Goal: Information Seeking & Learning: Learn about a topic

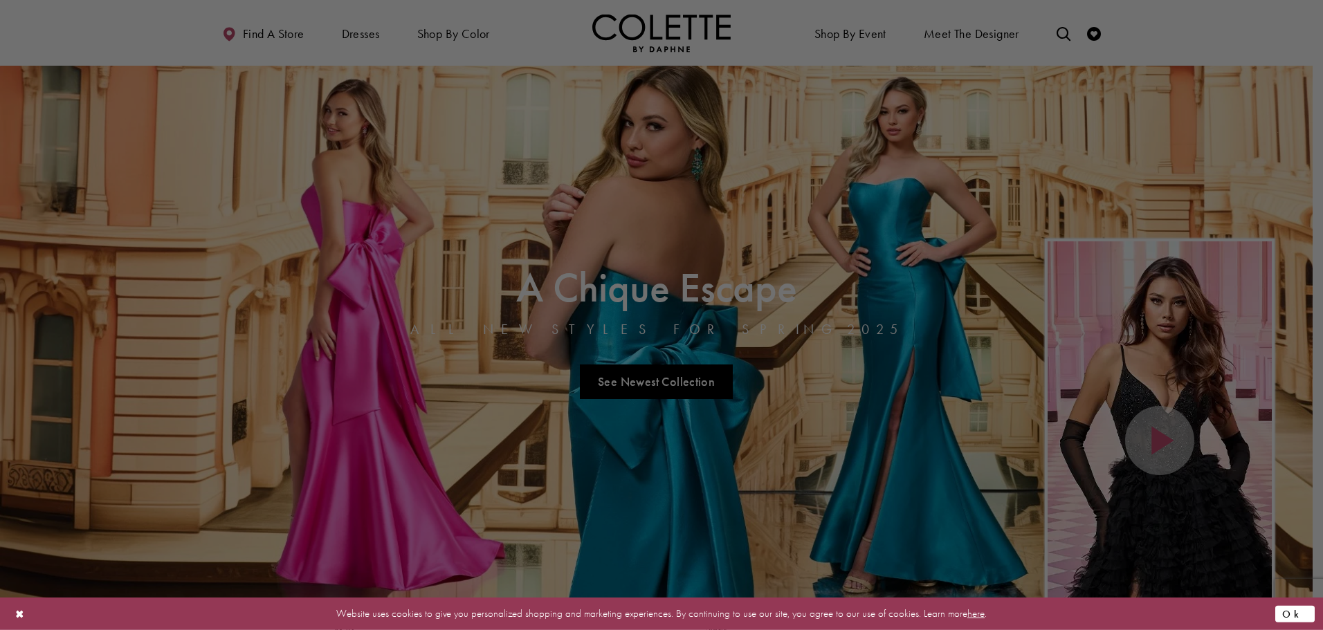
click at [1299, 616] on button "Ok" at bounding box center [1294, 613] width 39 height 17
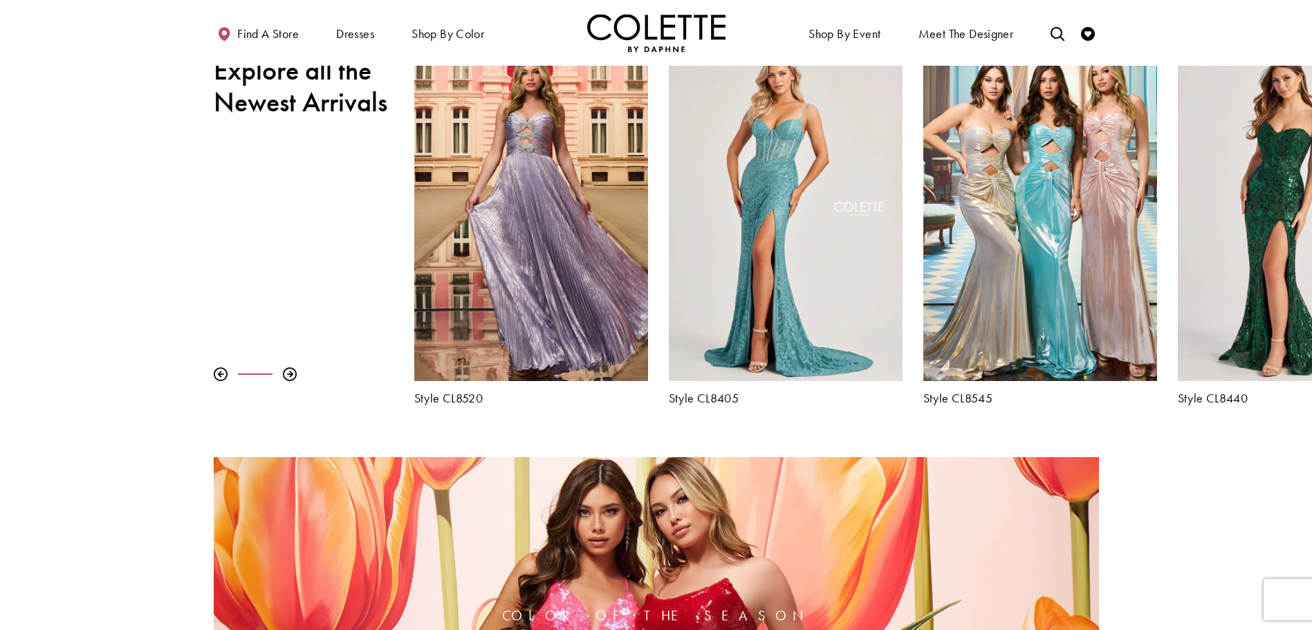
scroll to position [623, 0]
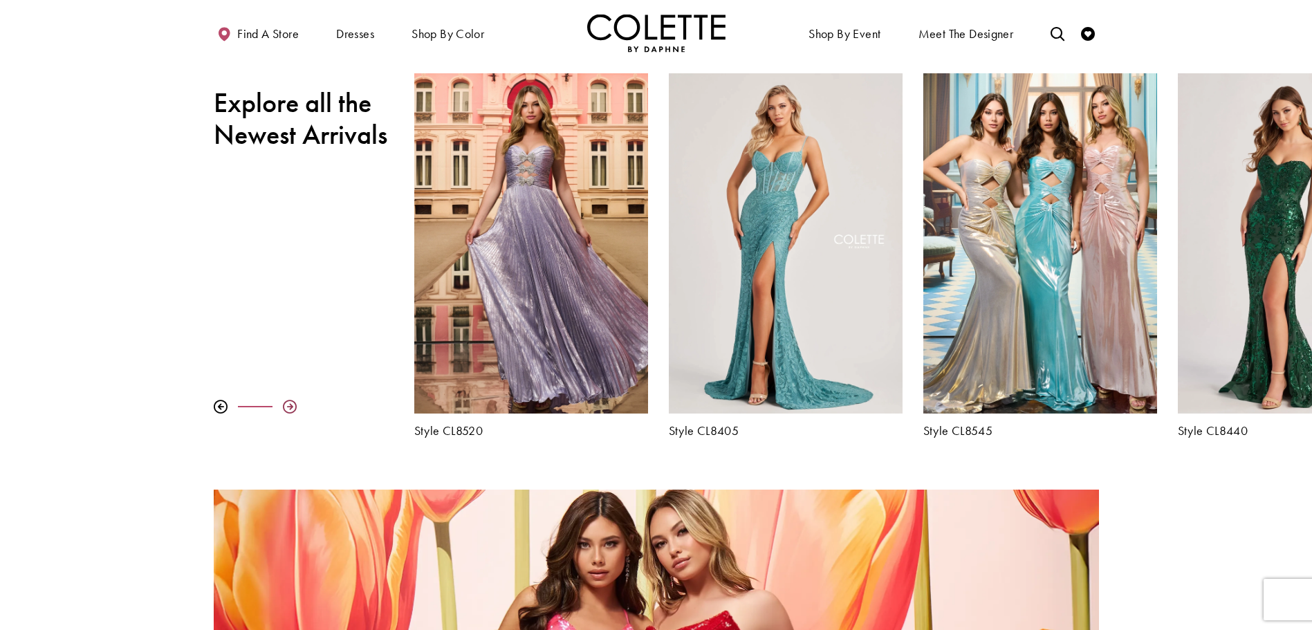
click at [290, 403] on div at bounding box center [290, 407] width 14 height 14
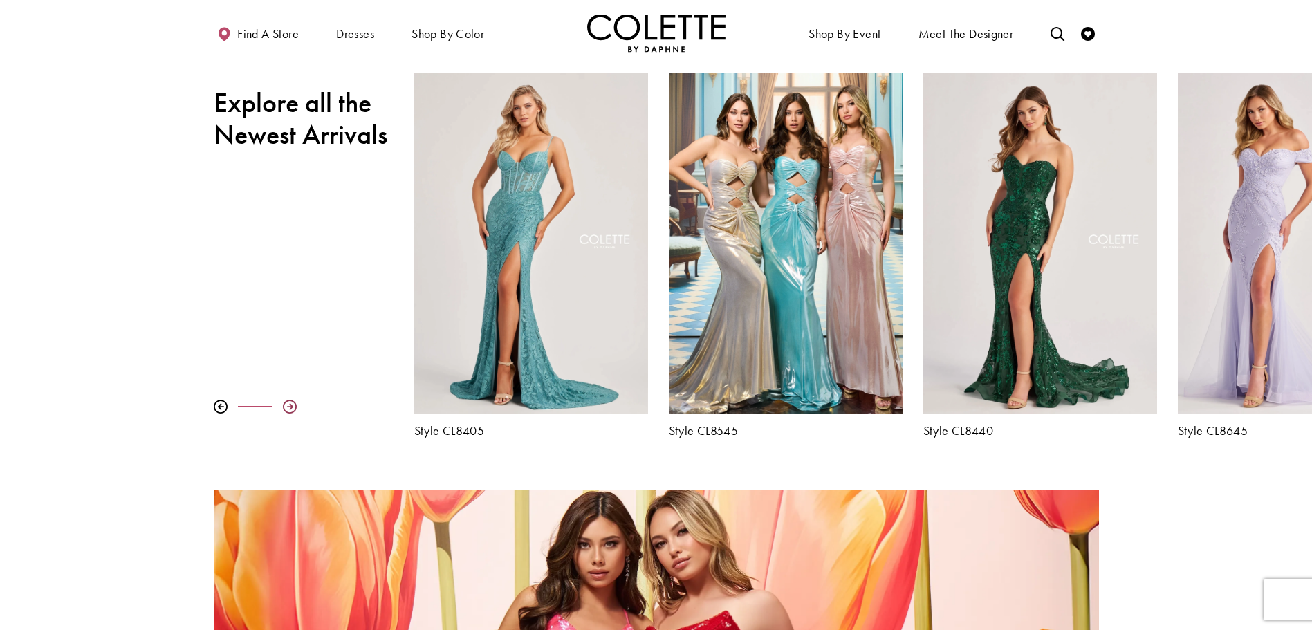
click at [290, 403] on div at bounding box center [290, 407] width 14 height 14
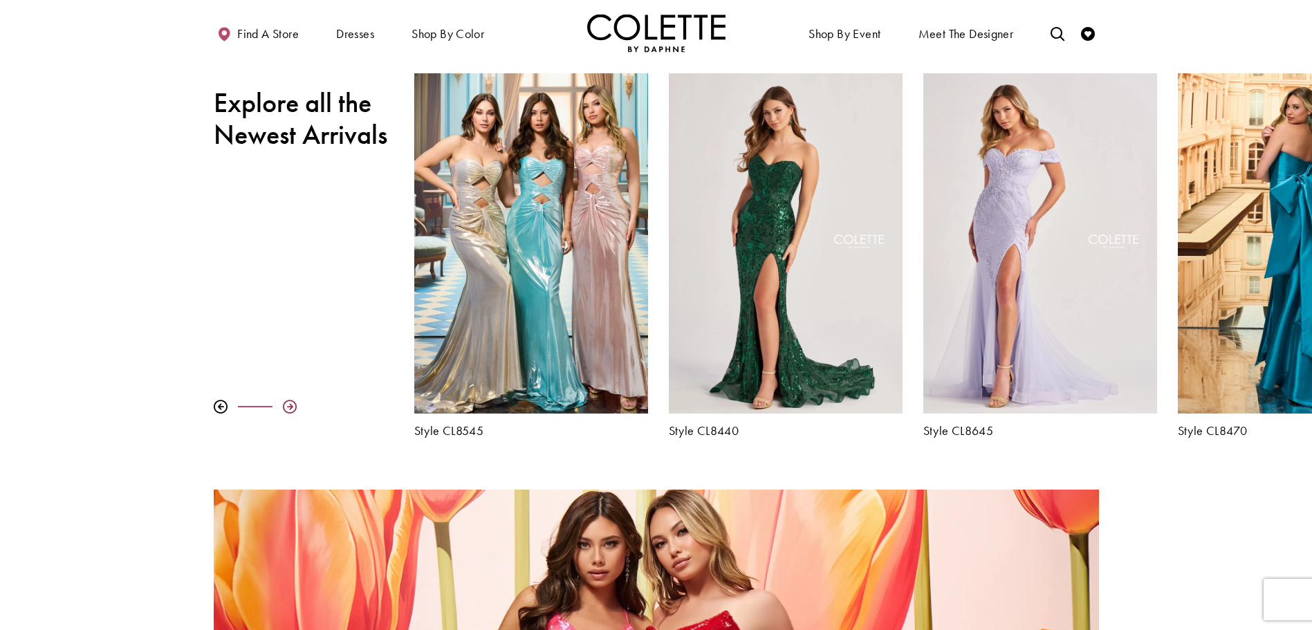
click at [290, 403] on div at bounding box center [290, 407] width 14 height 14
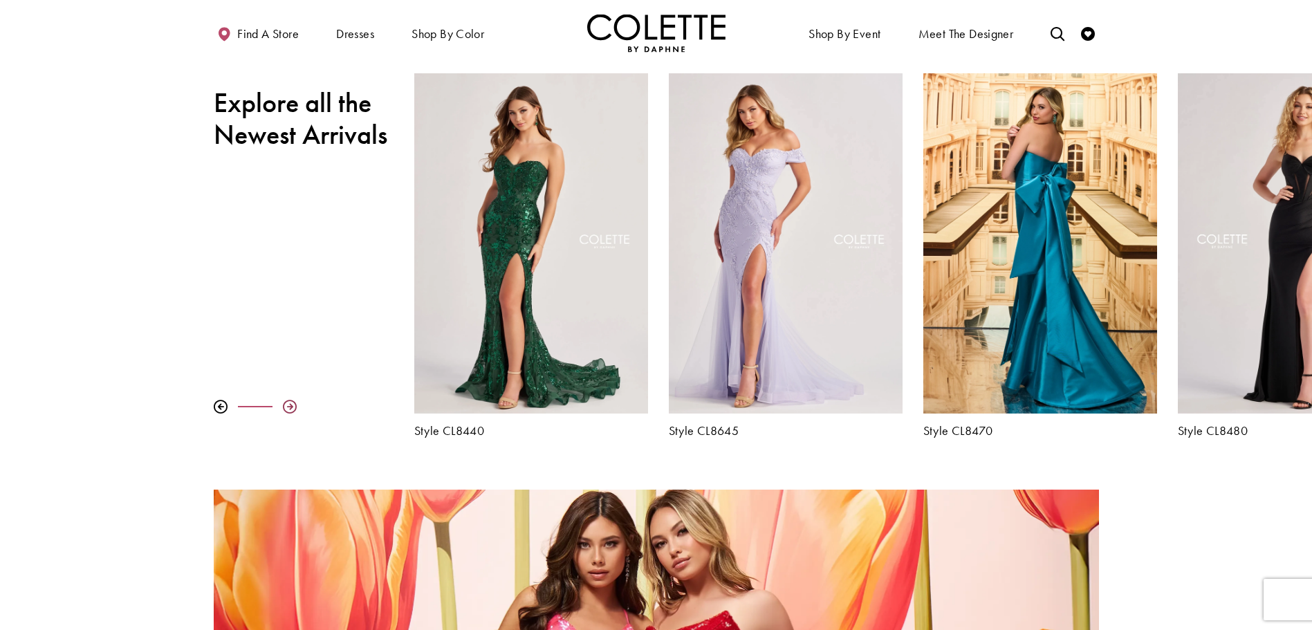
click at [290, 403] on div at bounding box center [290, 407] width 14 height 14
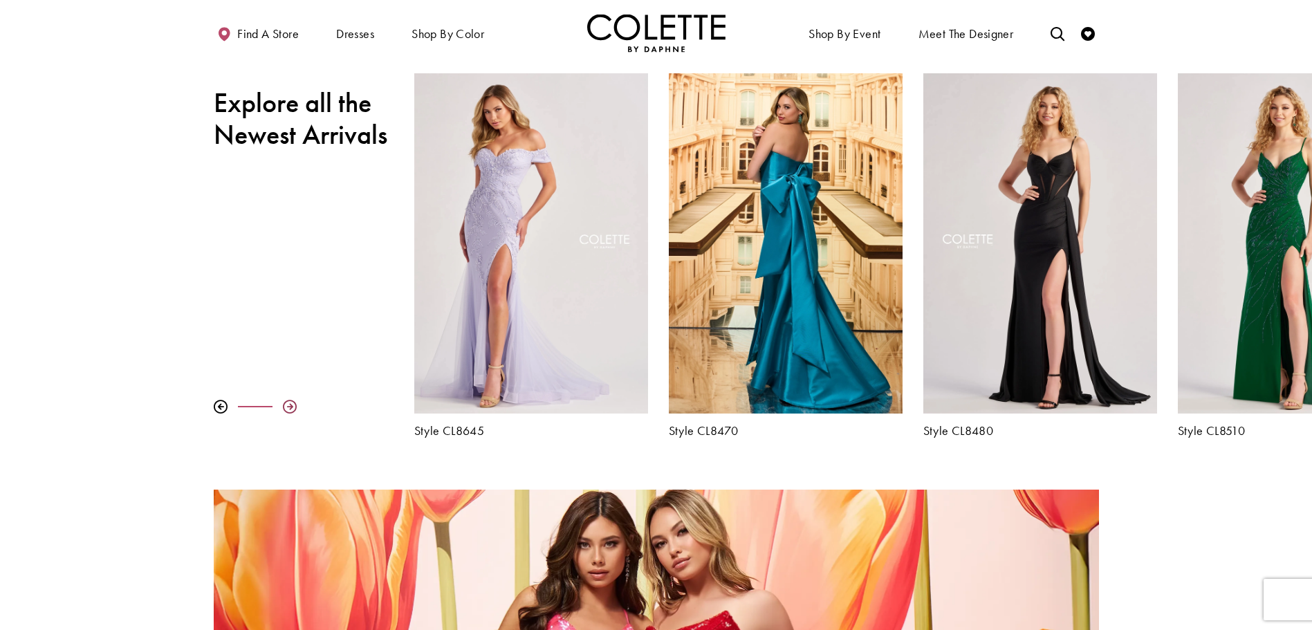
click at [290, 403] on div at bounding box center [290, 407] width 14 height 14
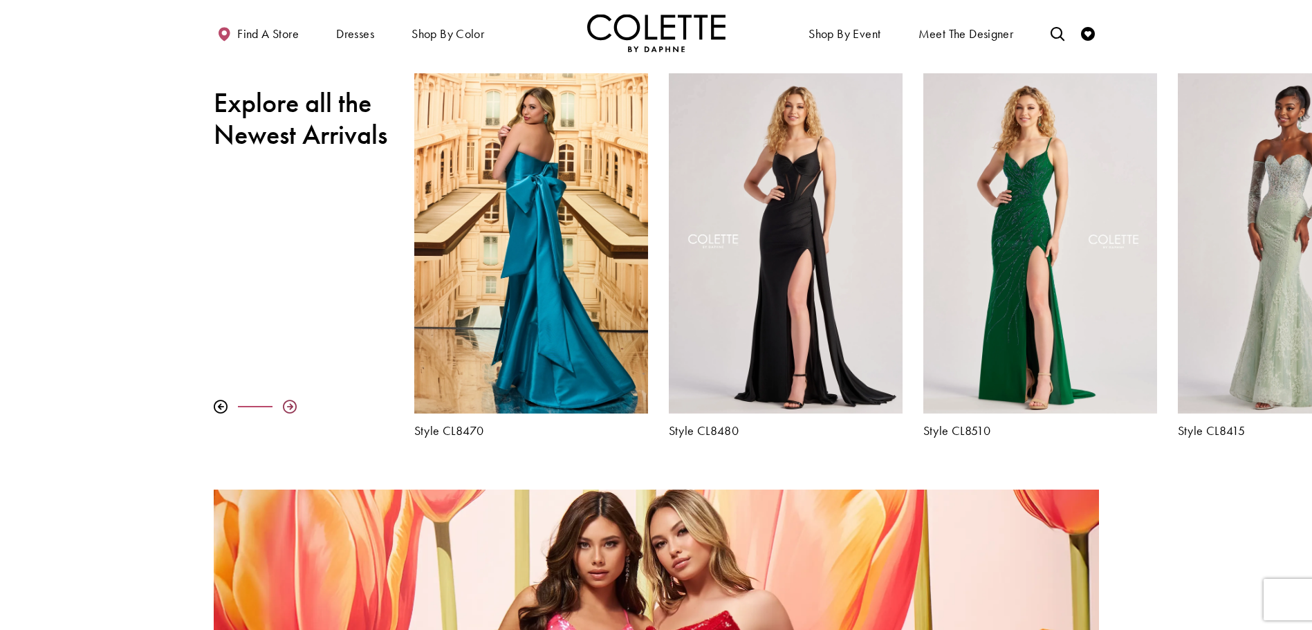
click at [290, 403] on div at bounding box center [290, 407] width 14 height 14
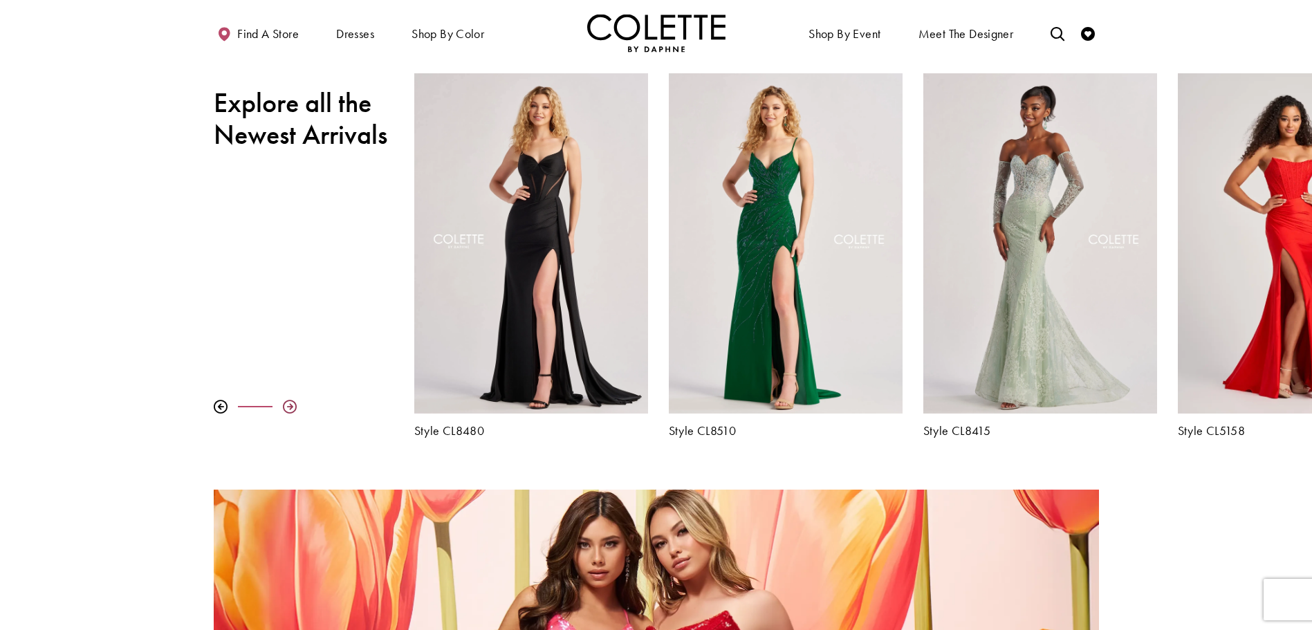
click at [290, 403] on div at bounding box center [290, 407] width 14 height 14
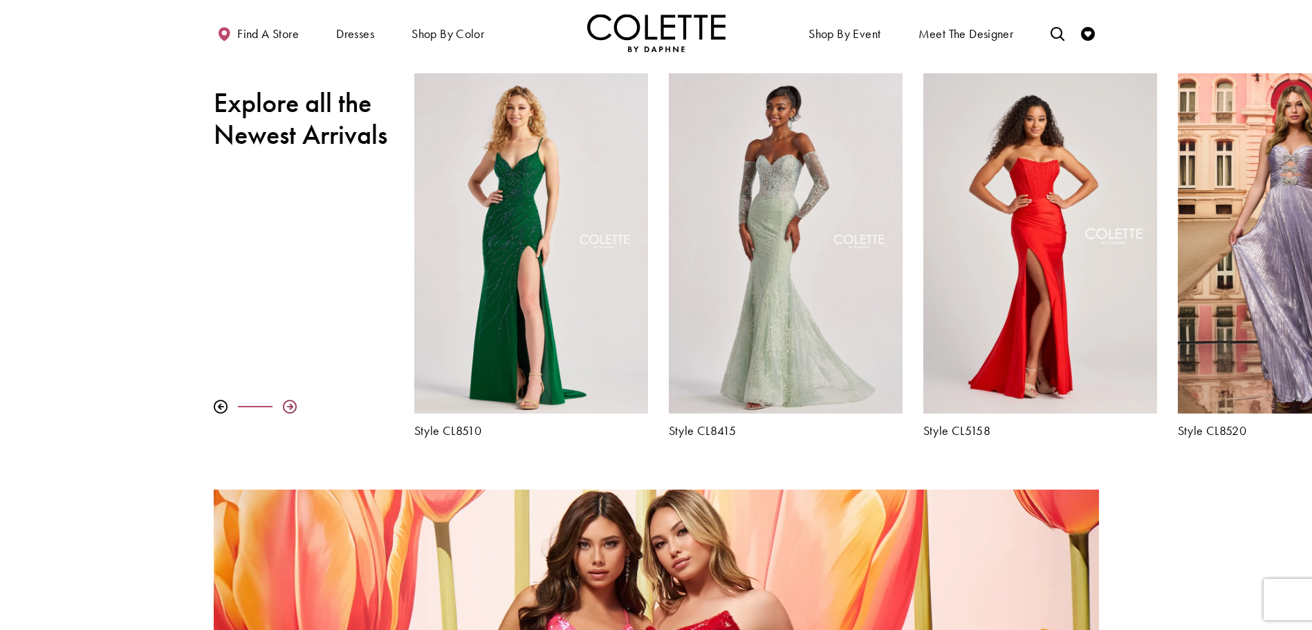
click at [290, 403] on div at bounding box center [290, 407] width 14 height 14
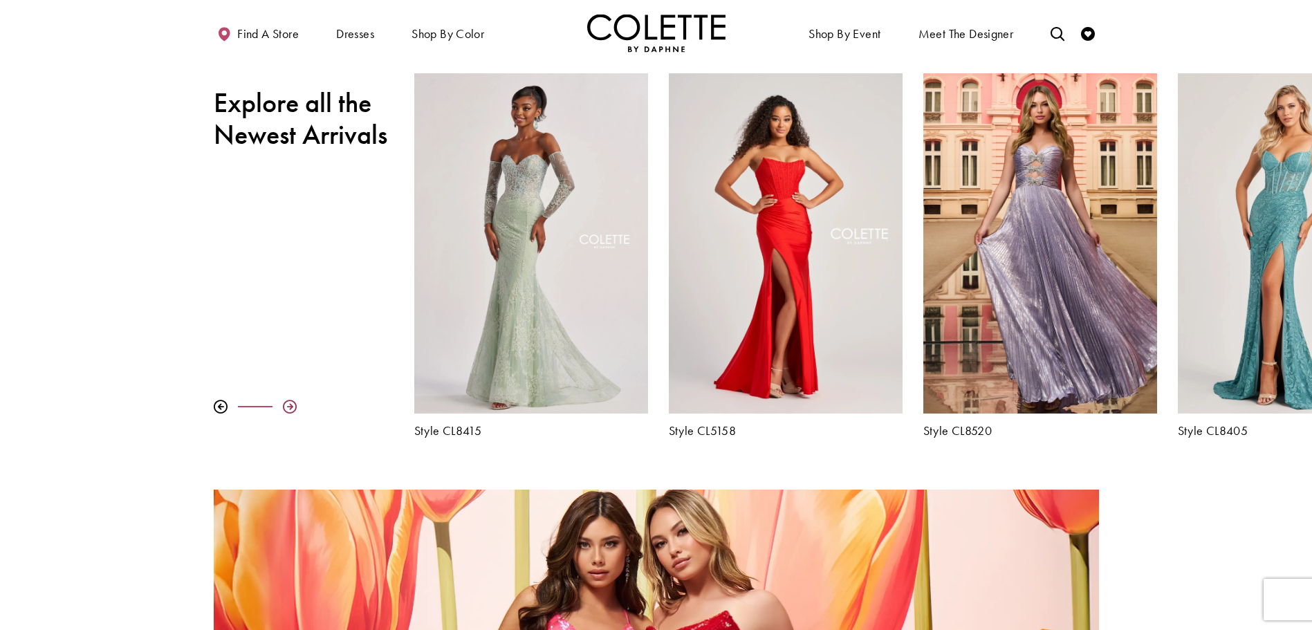
click at [290, 403] on div at bounding box center [290, 407] width 14 height 14
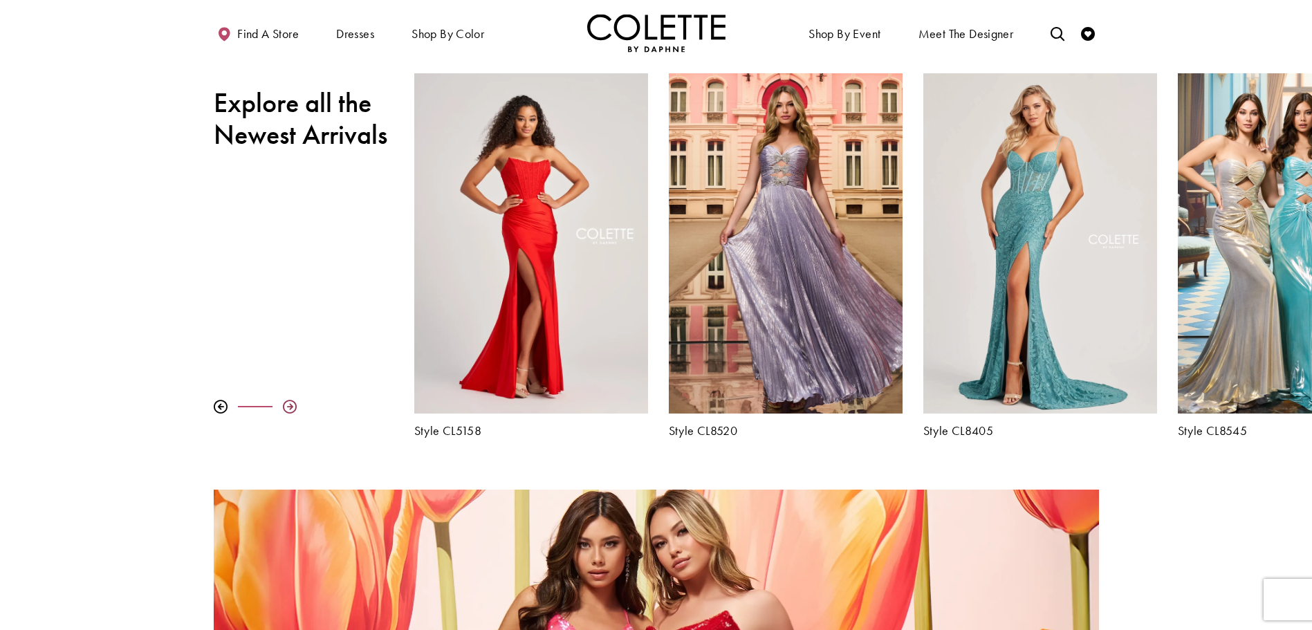
click at [290, 403] on div at bounding box center [290, 407] width 14 height 14
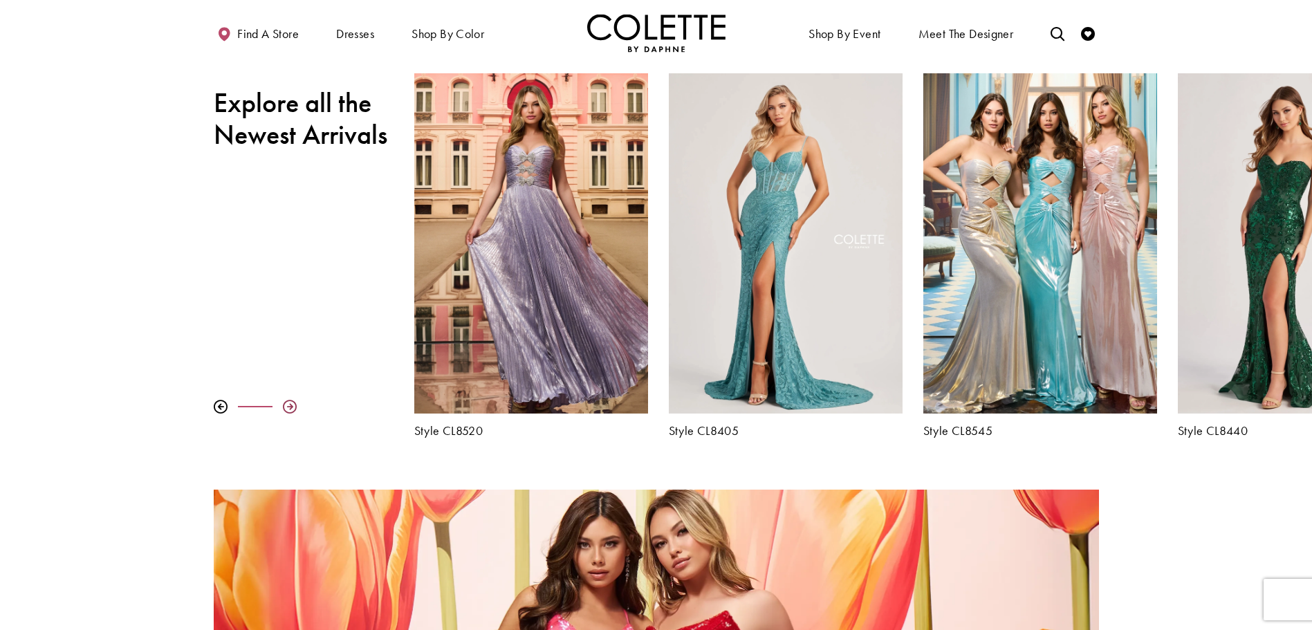
click at [290, 403] on div at bounding box center [290, 407] width 14 height 14
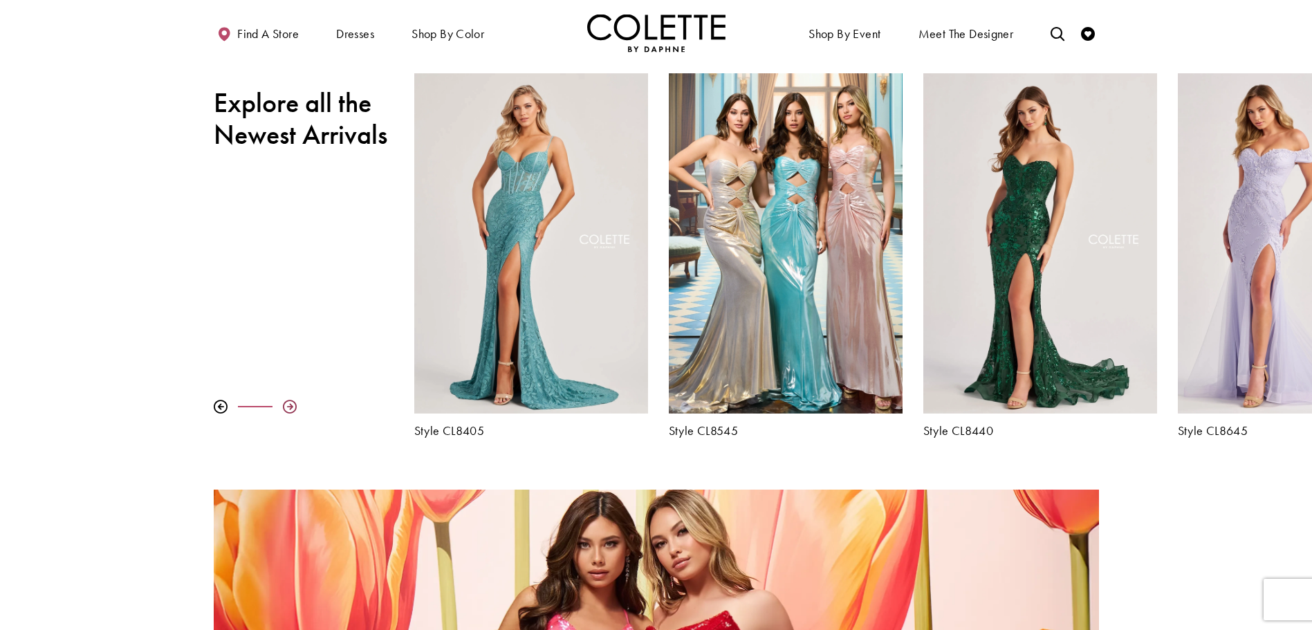
click at [290, 403] on div at bounding box center [290, 407] width 14 height 14
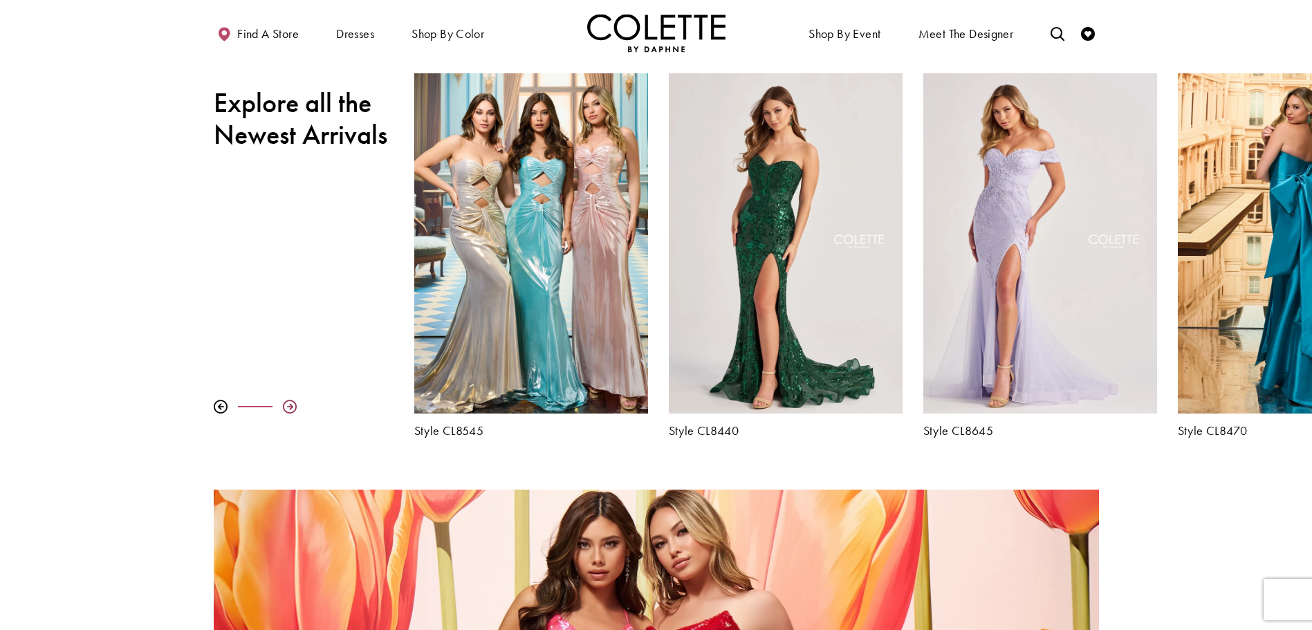
click at [290, 403] on div at bounding box center [290, 407] width 14 height 14
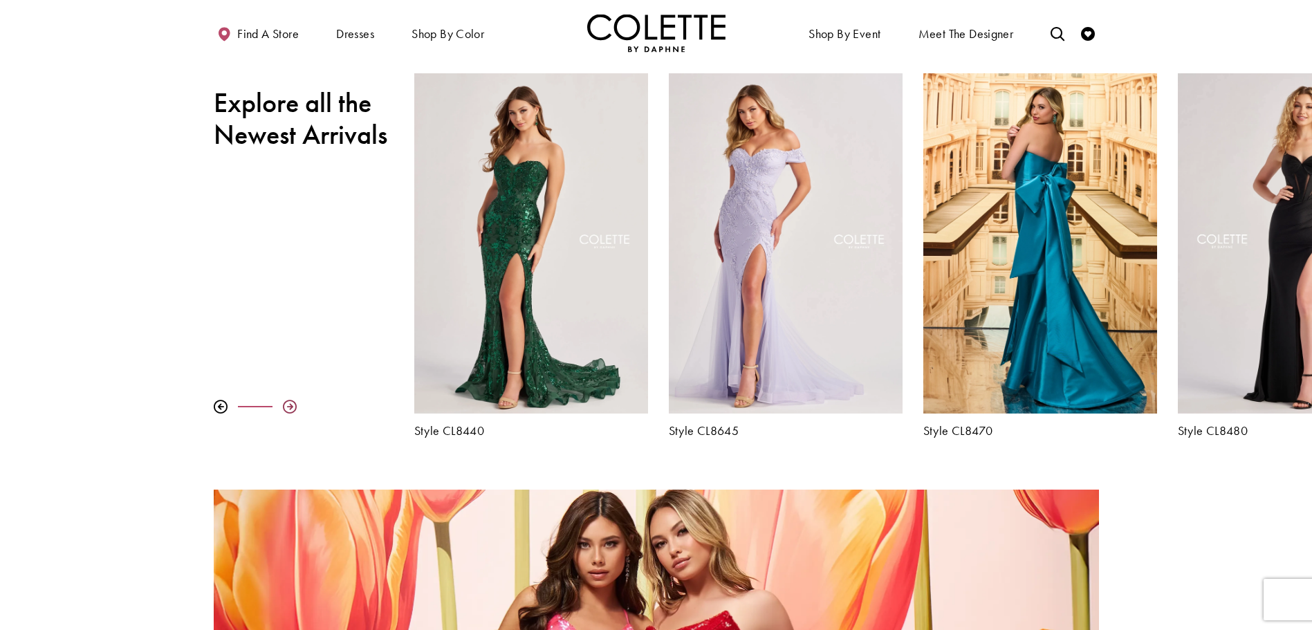
click at [290, 403] on div at bounding box center [290, 407] width 14 height 14
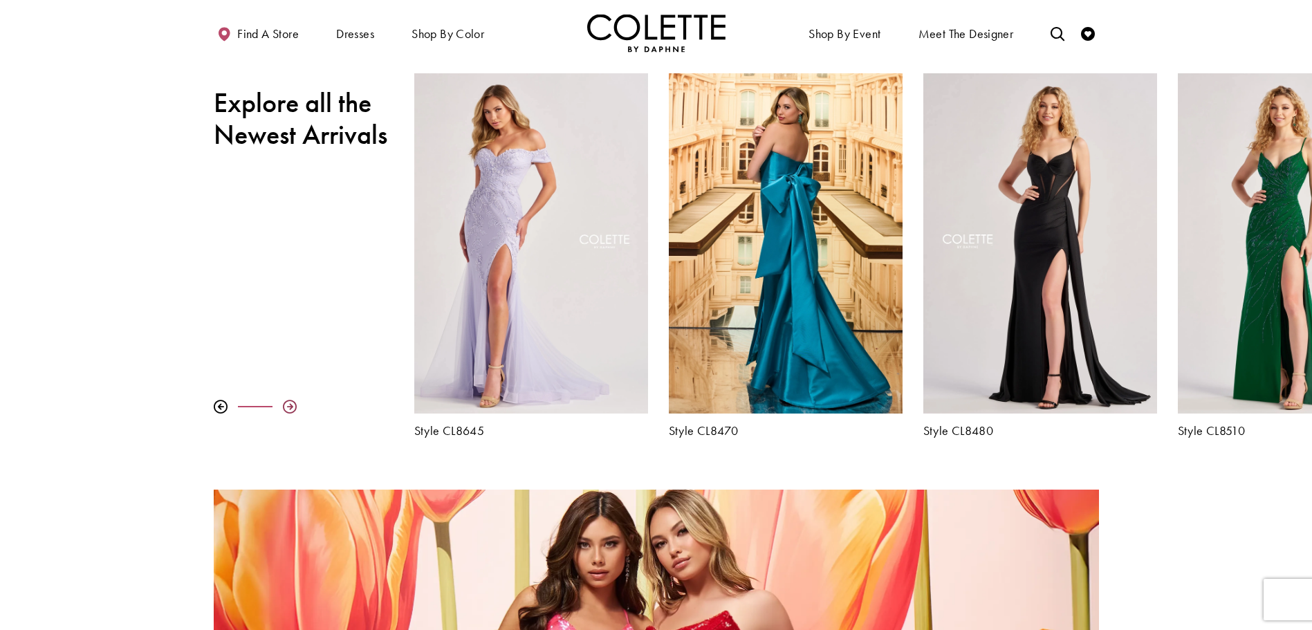
click at [290, 403] on div at bounding box center [290, 407] width 14 height 14
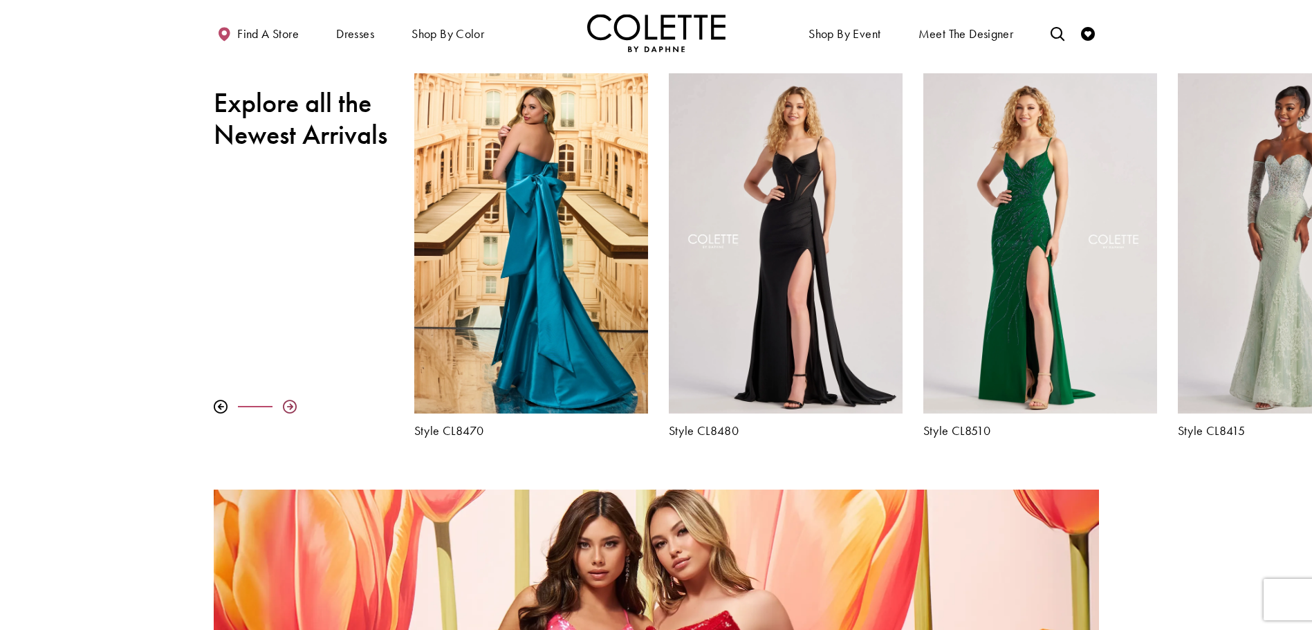
click at [290, 403] on div at bounding box center [290, 407] width 14 height 14
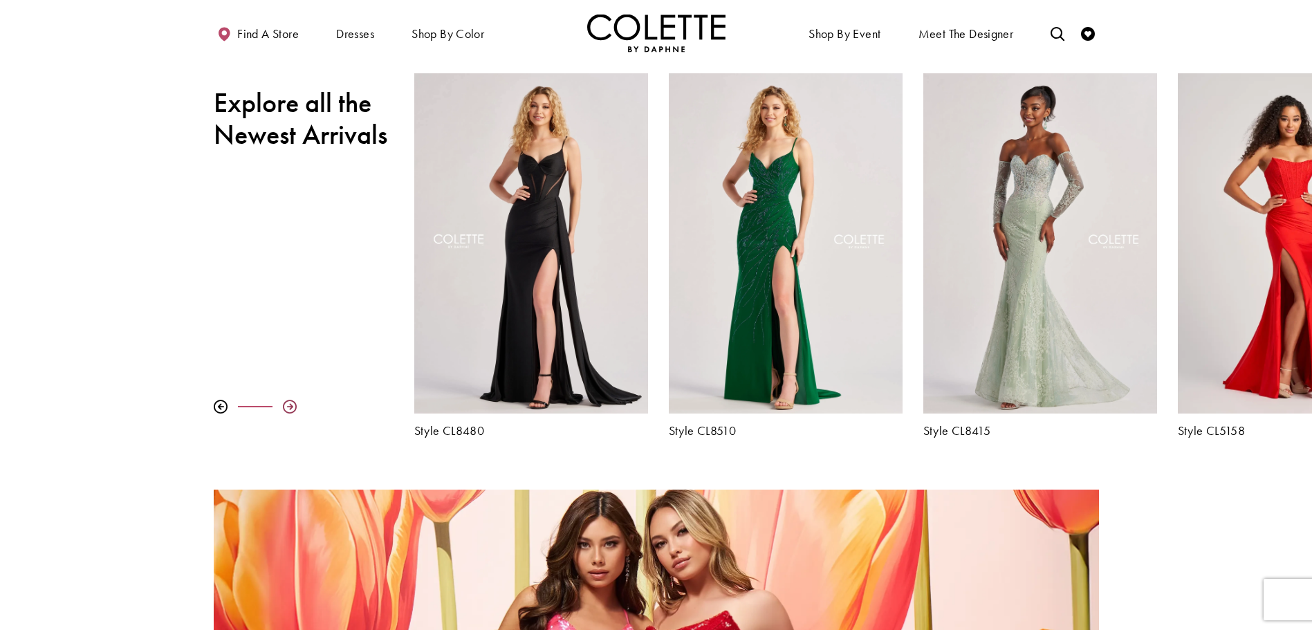
click at [290, 403] on div at bounding box center [290, 407] width 14 height 14
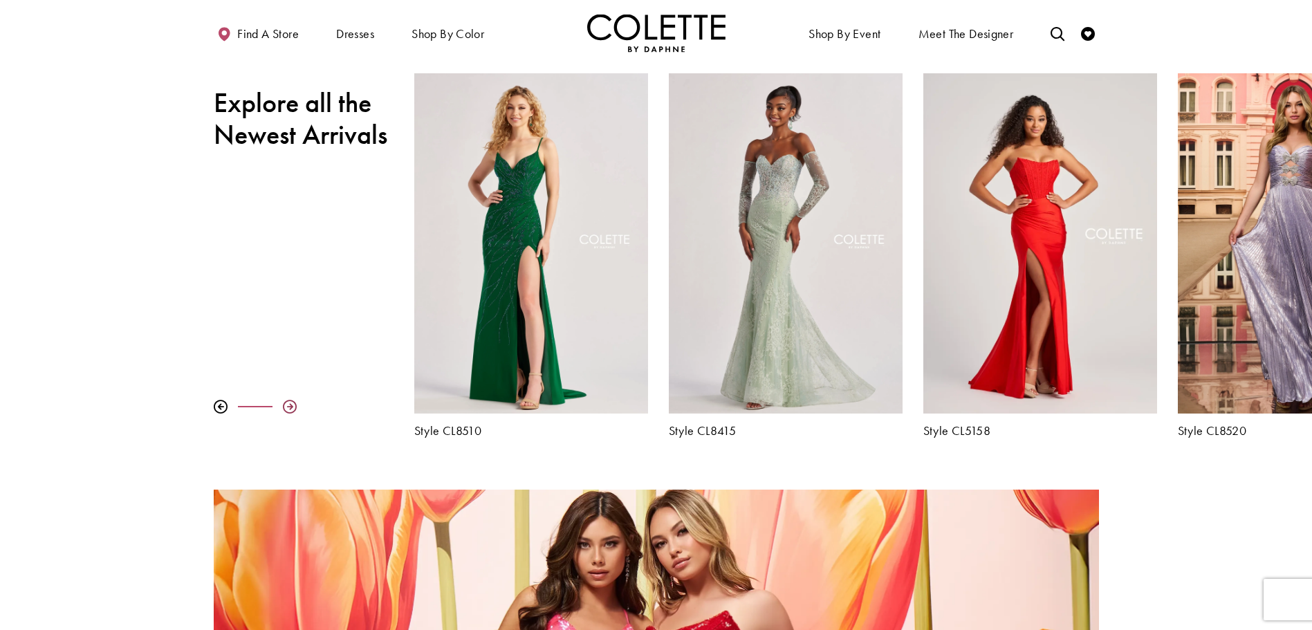
click at [290, 403] on div at bounding box center [290, 407] width 14 height 14
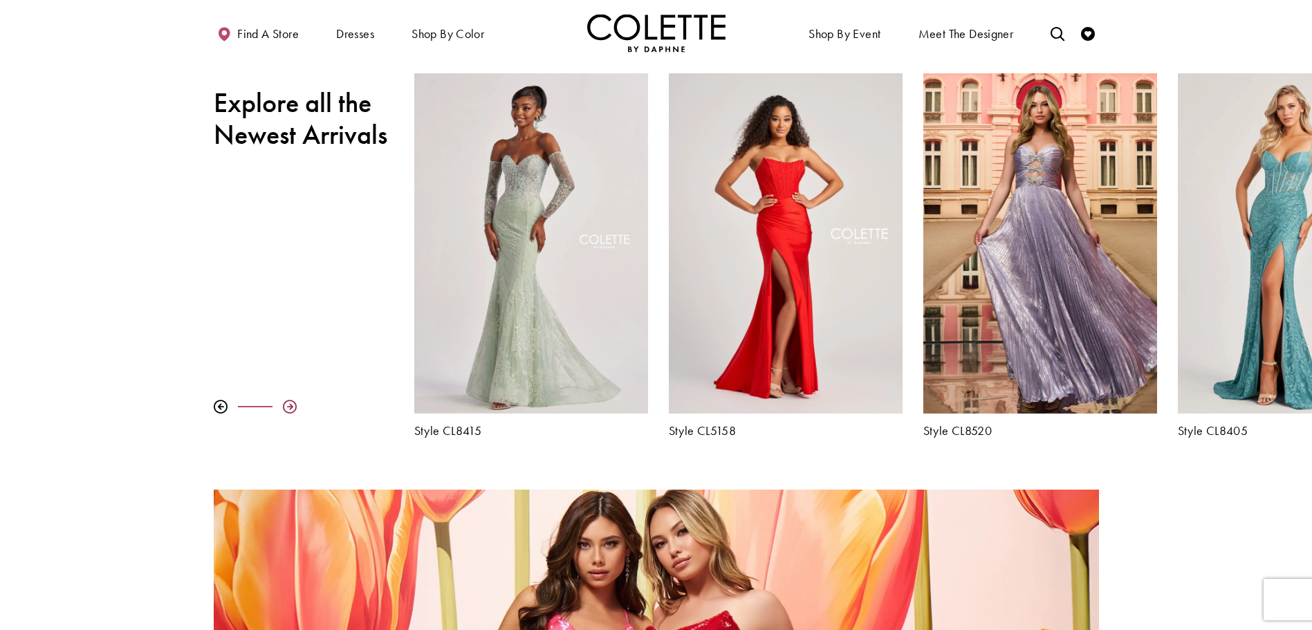
click at [290, 403] on div at bounding box center [290, 407] width 14 height 14
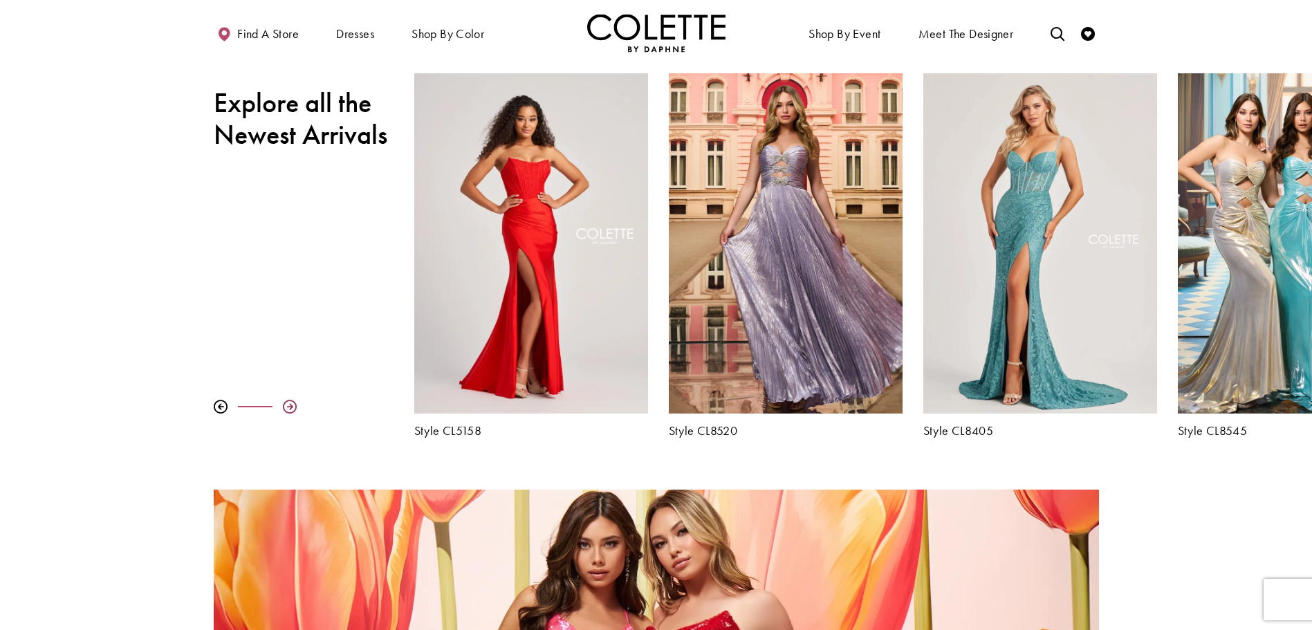
click at [290, 403] on div at bounding box center [290, 407] width 14 height 14
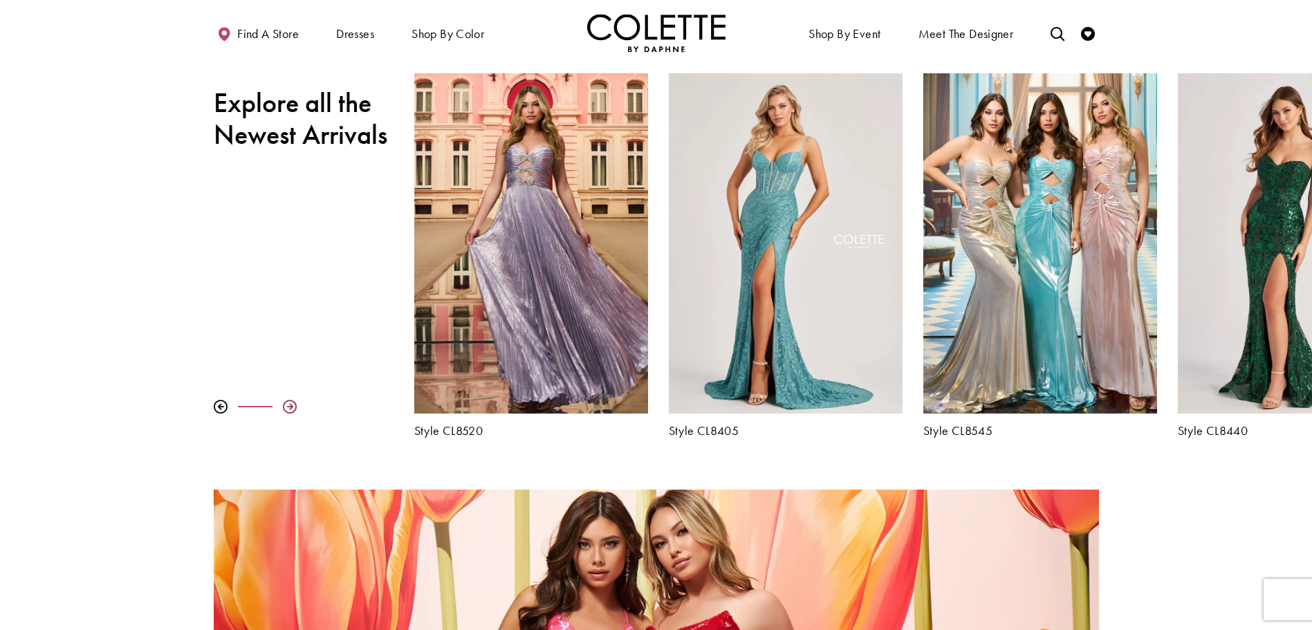
click at [290, 403] on div at bounding box center [290, 407] width 14 height 14
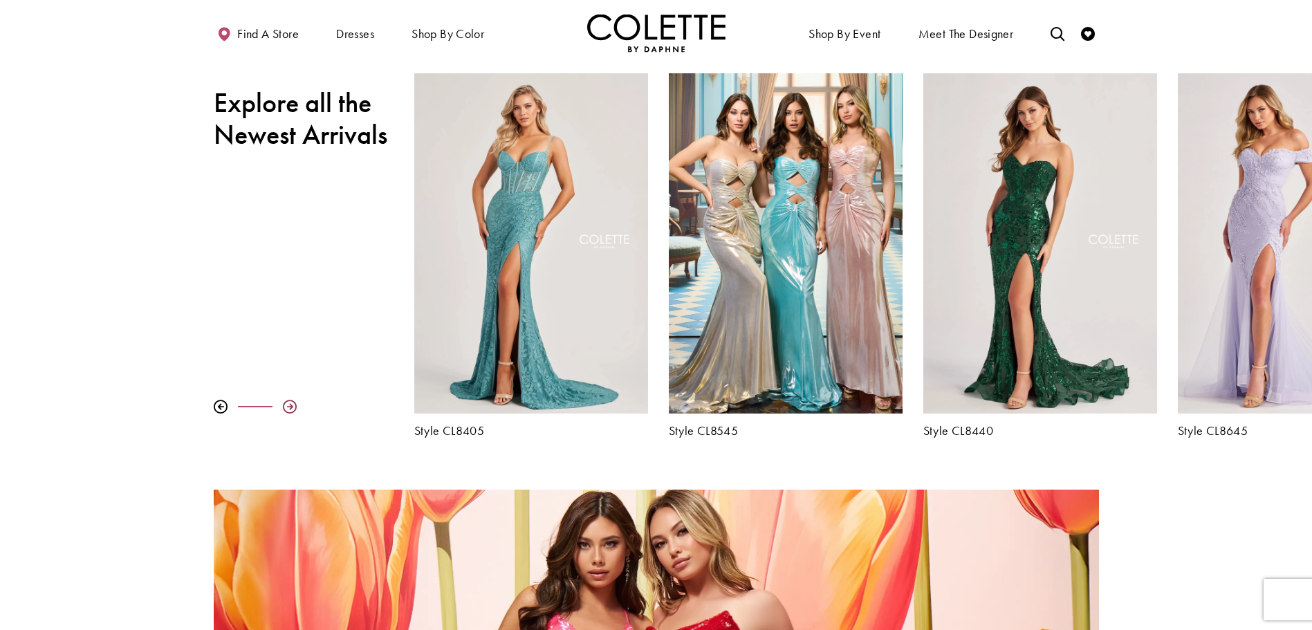
click at [290, 403] on div at bounding box center [290, 407] width 14 height 14
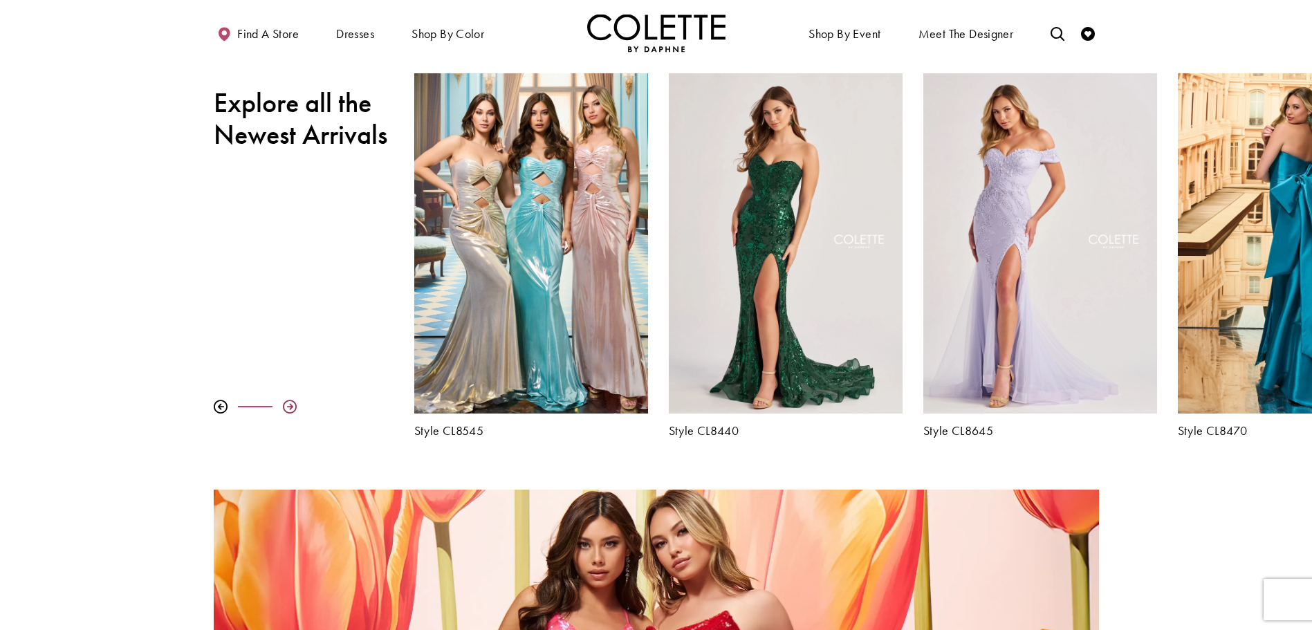
click at [290, 403] on div at bounding box center [290, 407] width 14 height 14
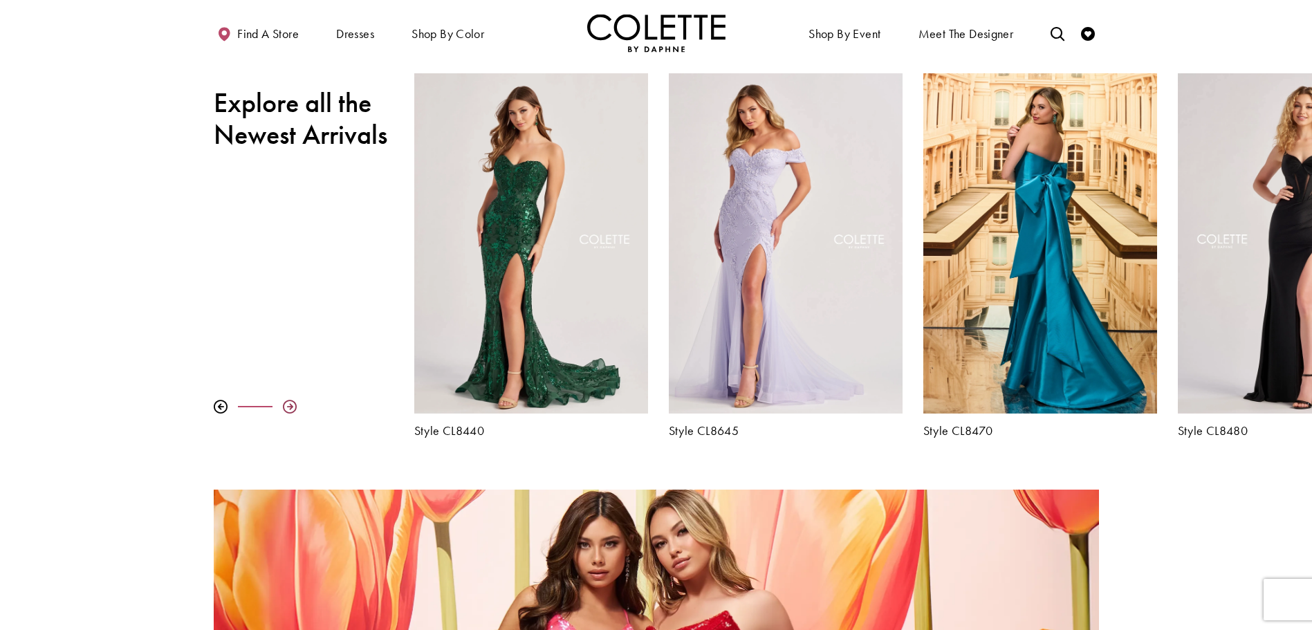
click at [290, 403] on div at bounding box center [290, 407] width 14 height 14
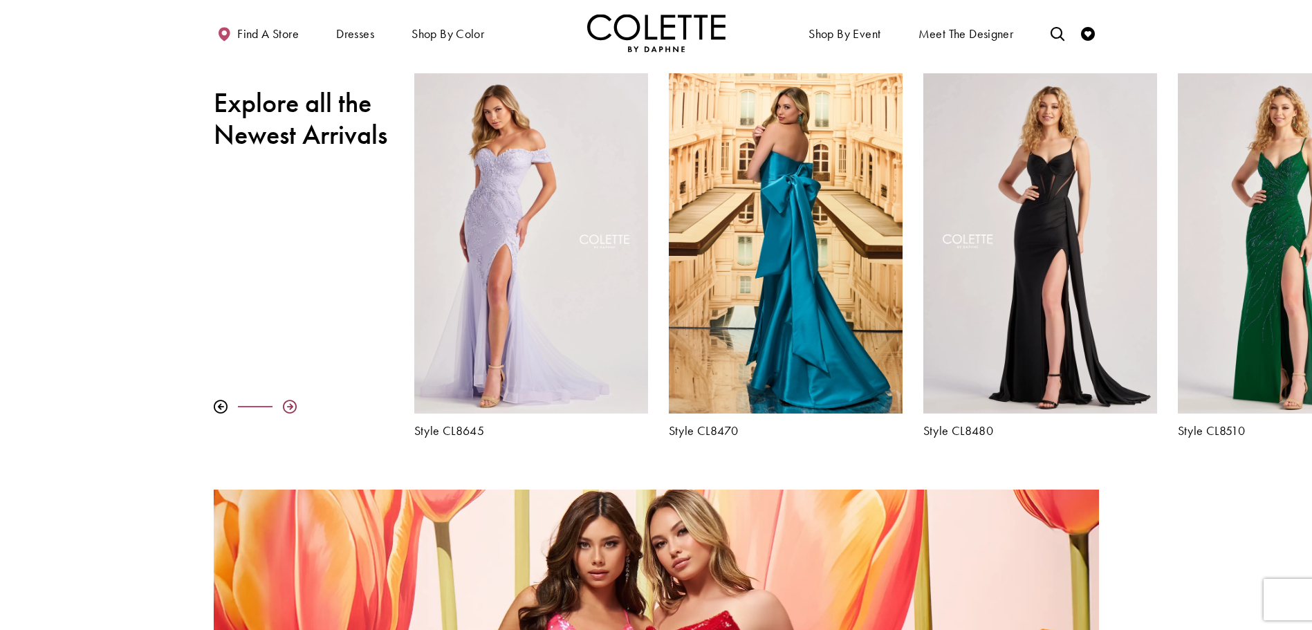
click at [290, 403] on div at bounding box center [290, 407] width 14 height 14
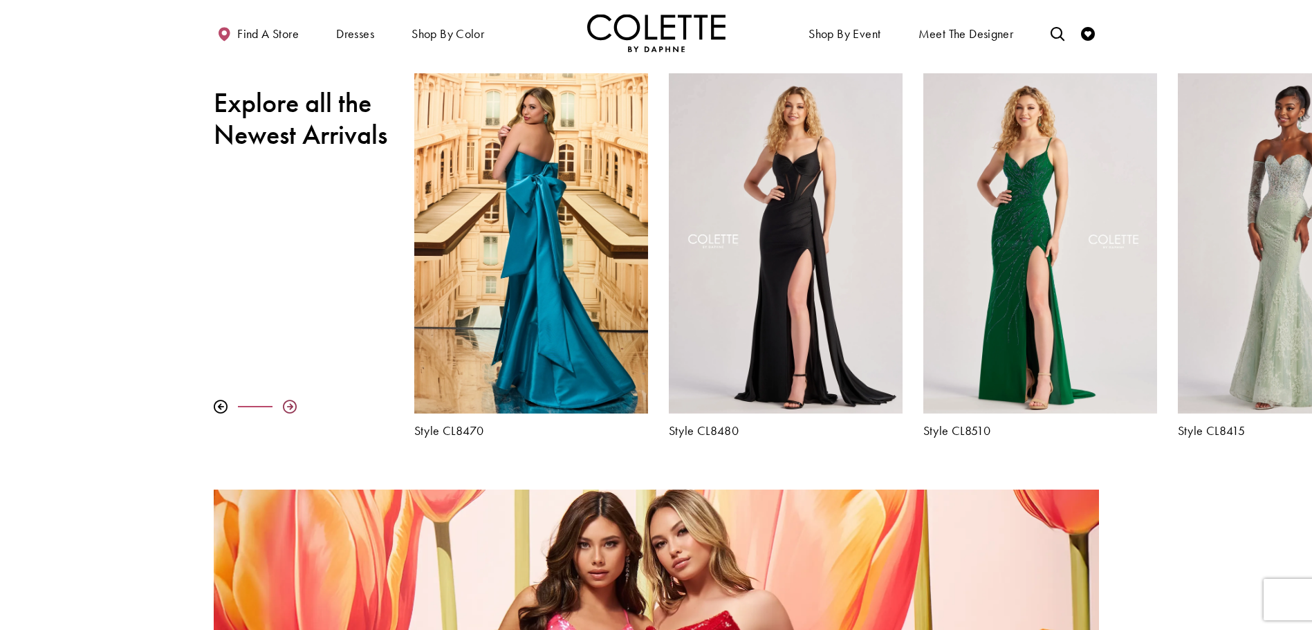
click at [290, 403] on div at bounding box center [290, 407] width 14 height 14
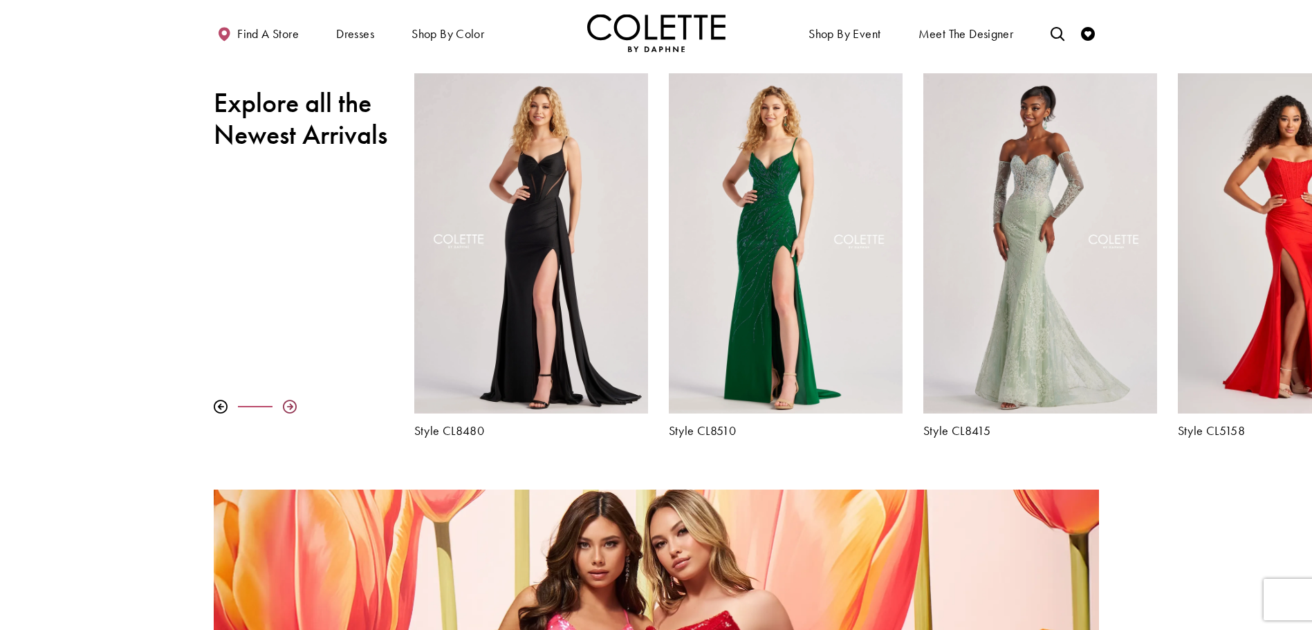
click at [290, 403] on div at bounding box center [290, 407] width 14 height 14
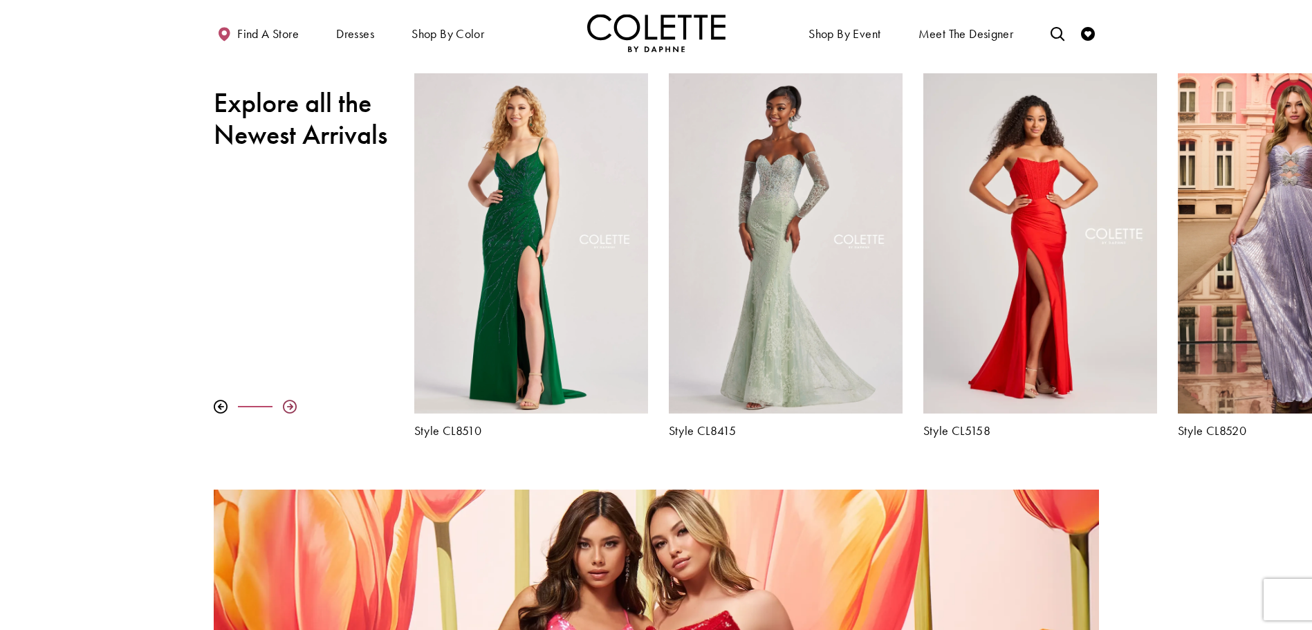
click at [290, 403] on div at bounding box center [290, 407] width 14 height 14
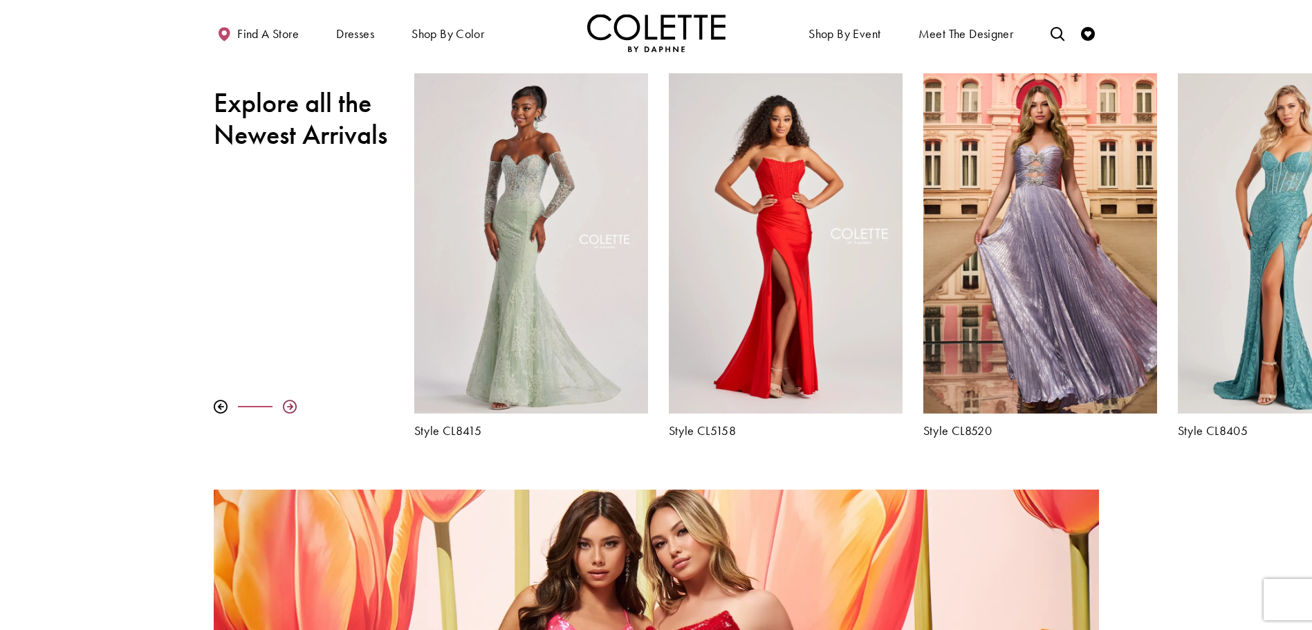
click at [290, 403] on div at bounding box center [290, 407] width 14 height 14
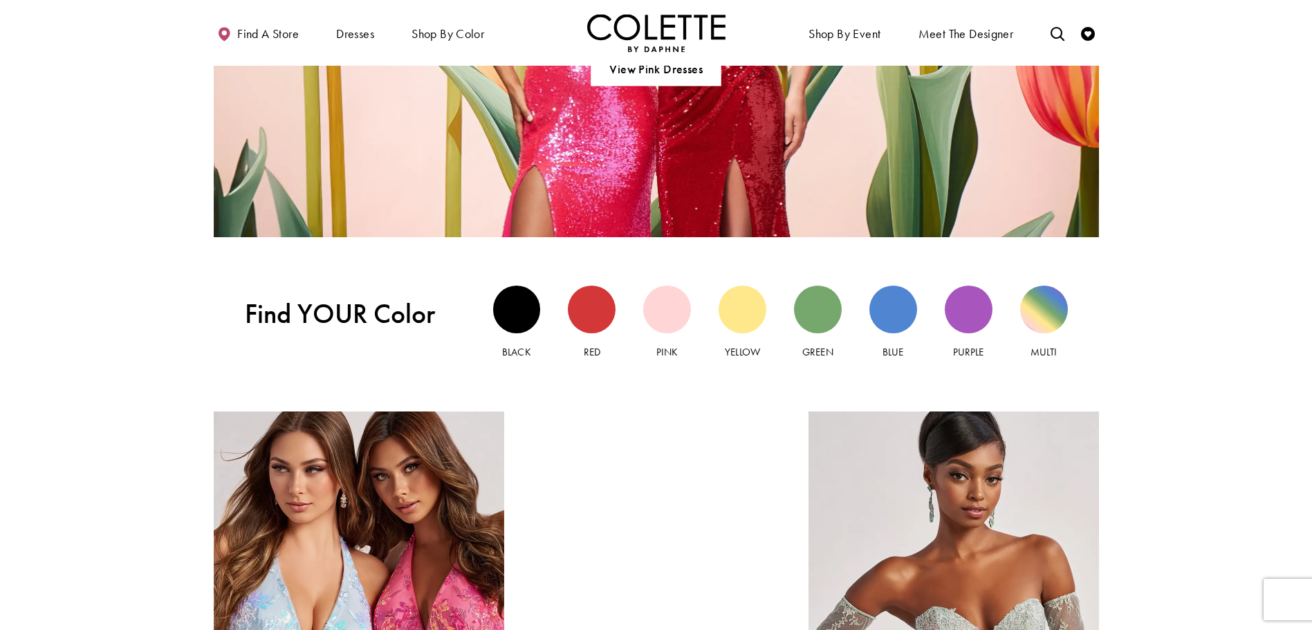
scroll to position [1384, 0]
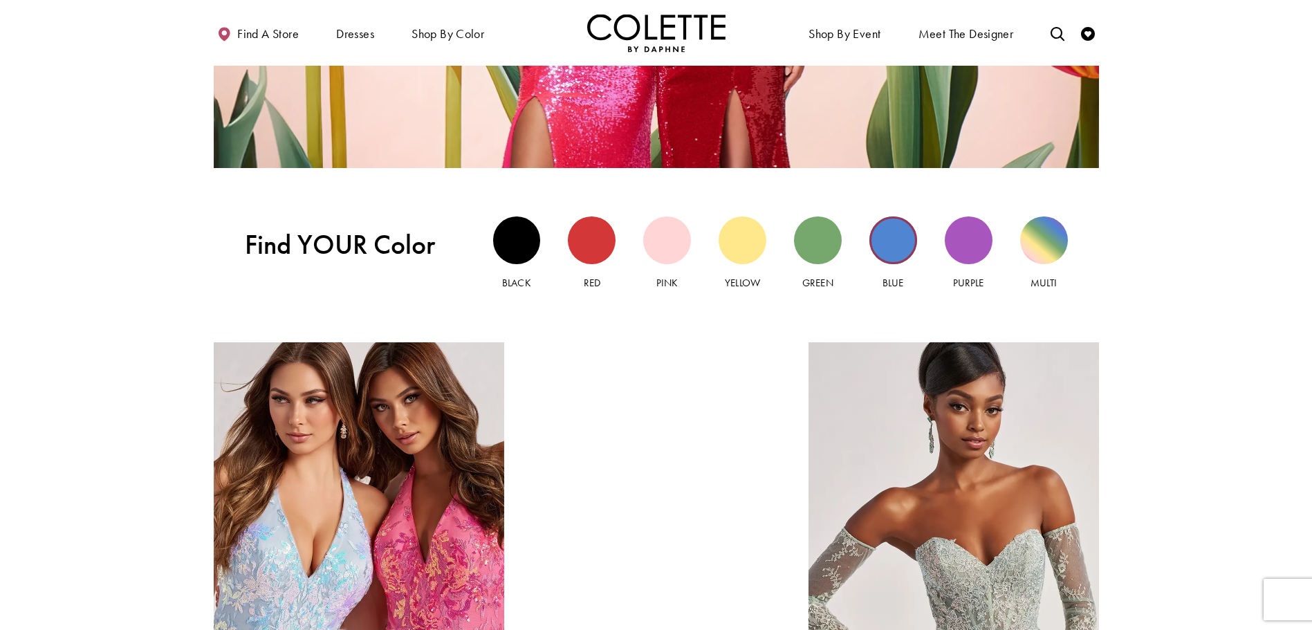
click at [897, 244] on div "Blue view" at bounding box center [894, 241] width 48 height 48
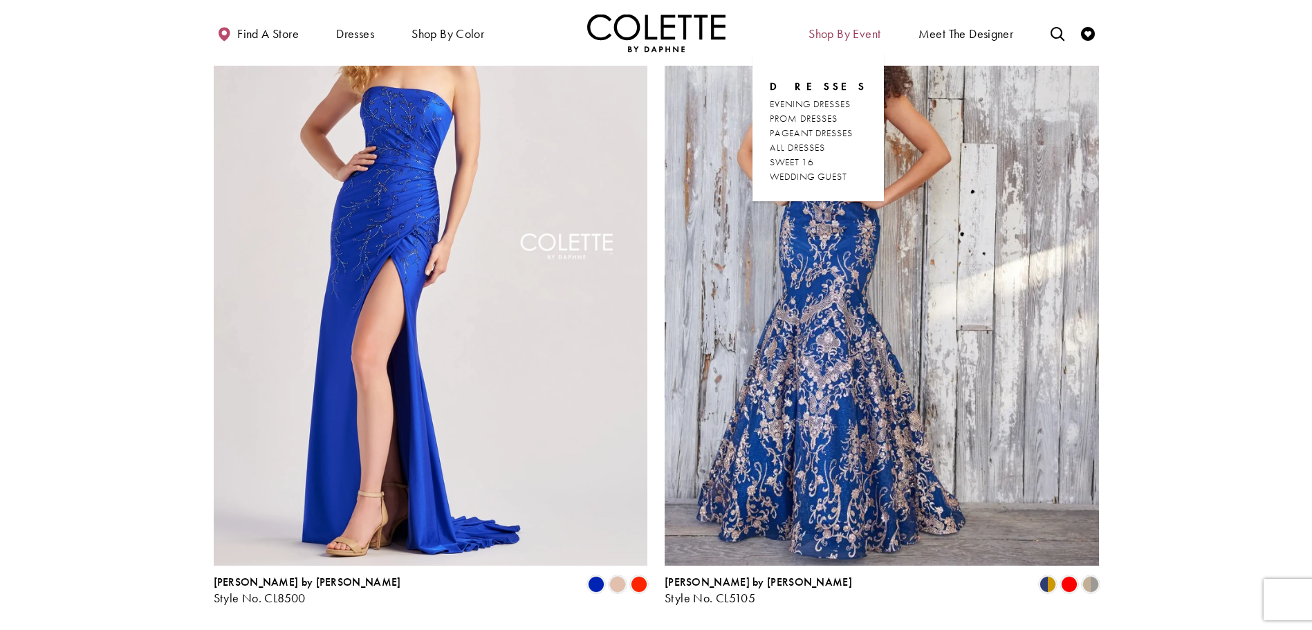
scroll to position [2283, 0]
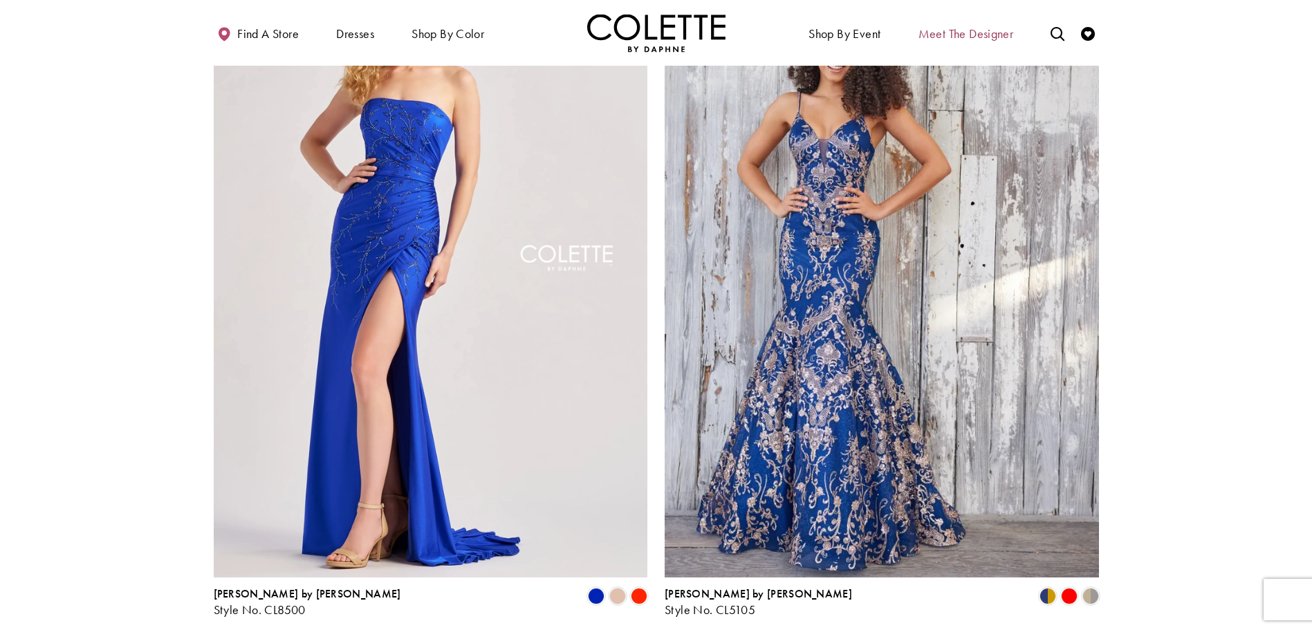
click at [928, 31] on span "Meet the designer" at bounding box center [966, 34] width 95 height 14
